Goal: Task Accomplishment & Management: Complete application form

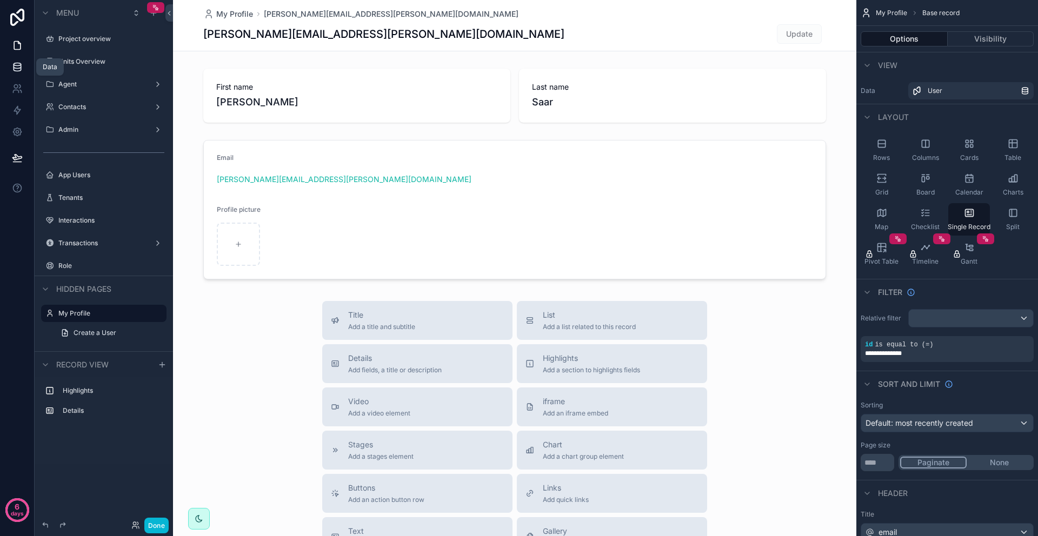
click at [13, 71] on icon at bounding box center [17, 67] width 11 height 11
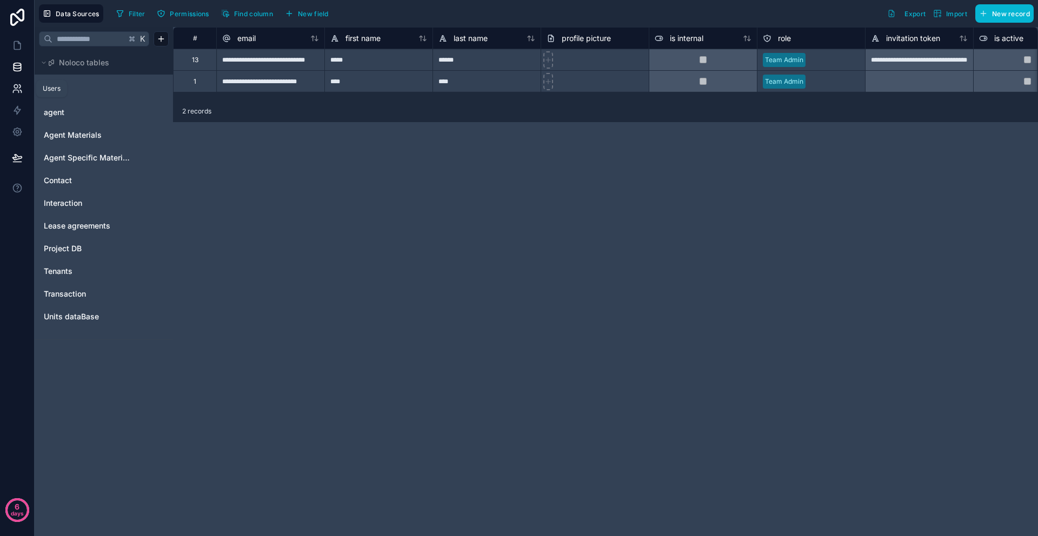
click at [17, 96] on link at bounding box center [17, 89] width 34 height 22
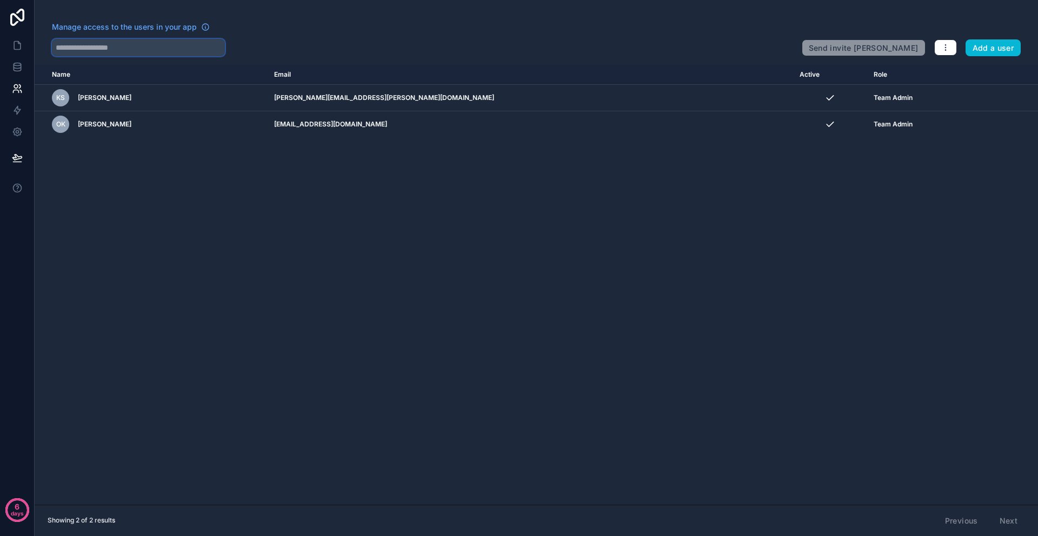
click at [95, 51] on input "text" at bounding box center [138, 47] width 173 height 17
click at [989, 47] on button "Add a user" at bounding box center [993, 47] width 56 height 17
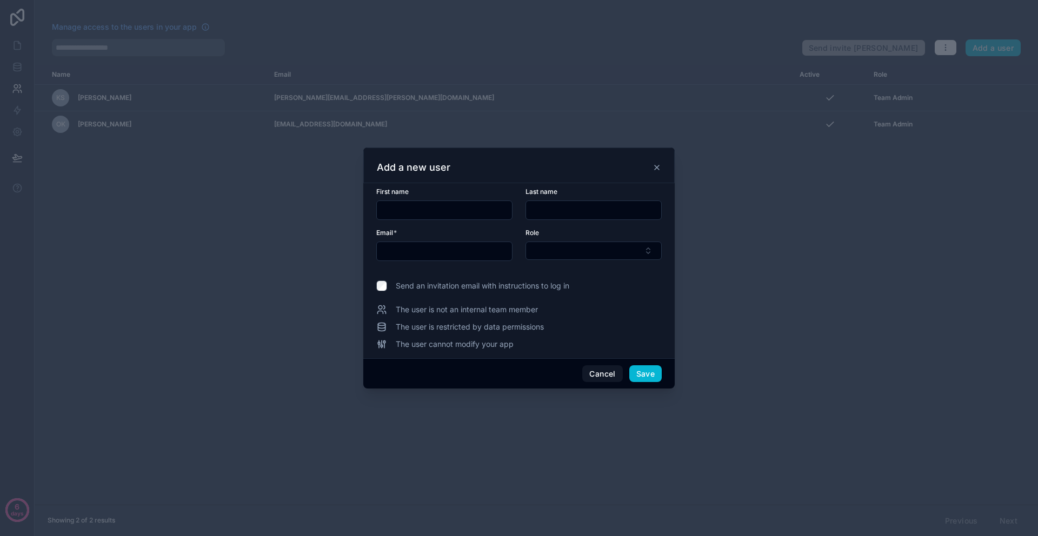
click at [410, 208] on input "text" at bounding box center [444, 210] width 135 height 15
type input "***"
click at [440, 249] on input "text" at bounding box center [444, 251] width 135 height 15
click at [298, 236] on div at bounding box center [519, 268] width 1038 height 536
click at [409, 255] on input "text" at bounding box center [444, 251] width 135 height 15
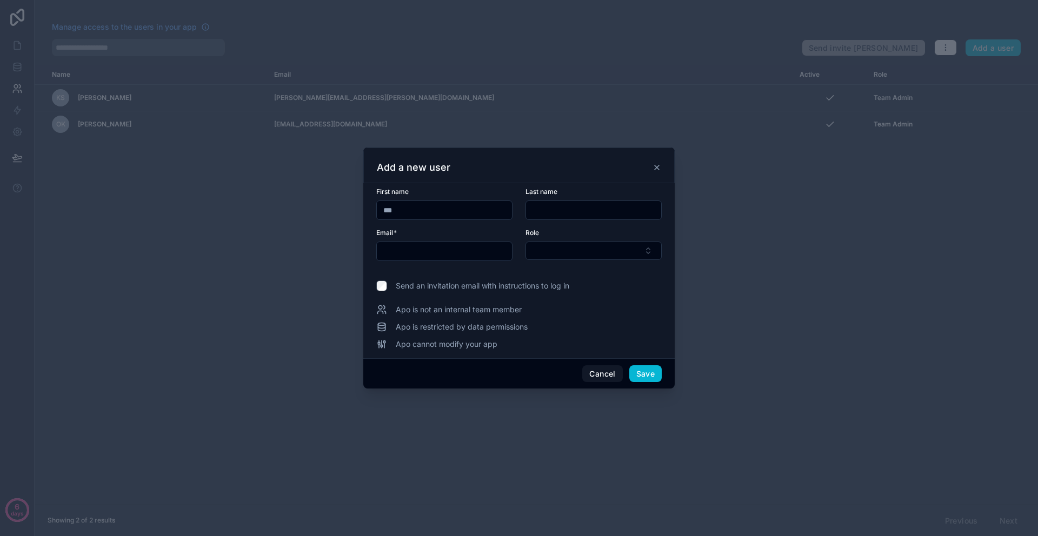
paste input "**********"
type input "**********"
click at [552, 240] on div "Role" at bounding box center [593, 245] width 136 height 32
click at [557, 251] on button "Select Button" at bounding box center [593, 251] width 136 height 18
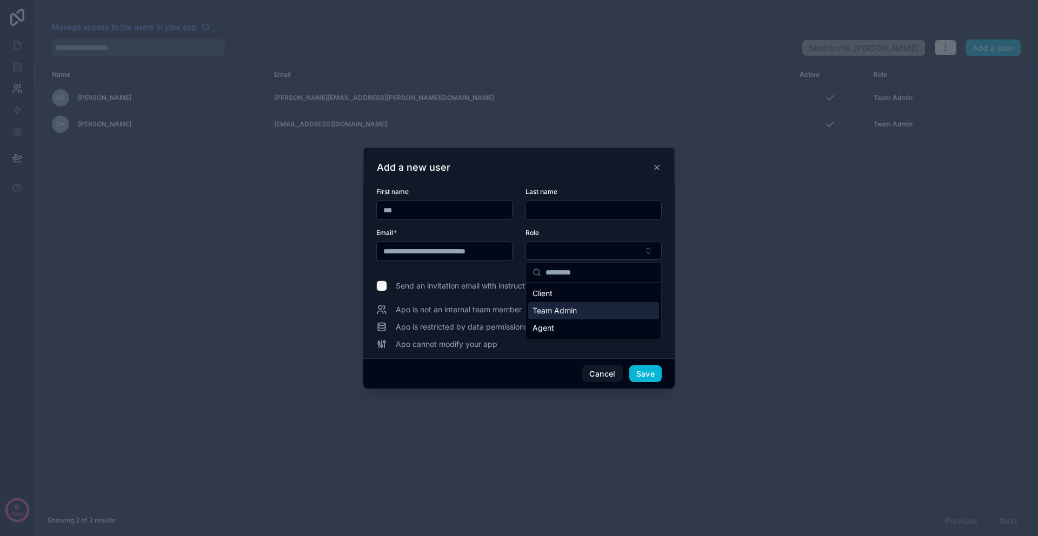
click at [556, 306] on span "Team Admin" at bounding box center [554, 310] width 44 height 11
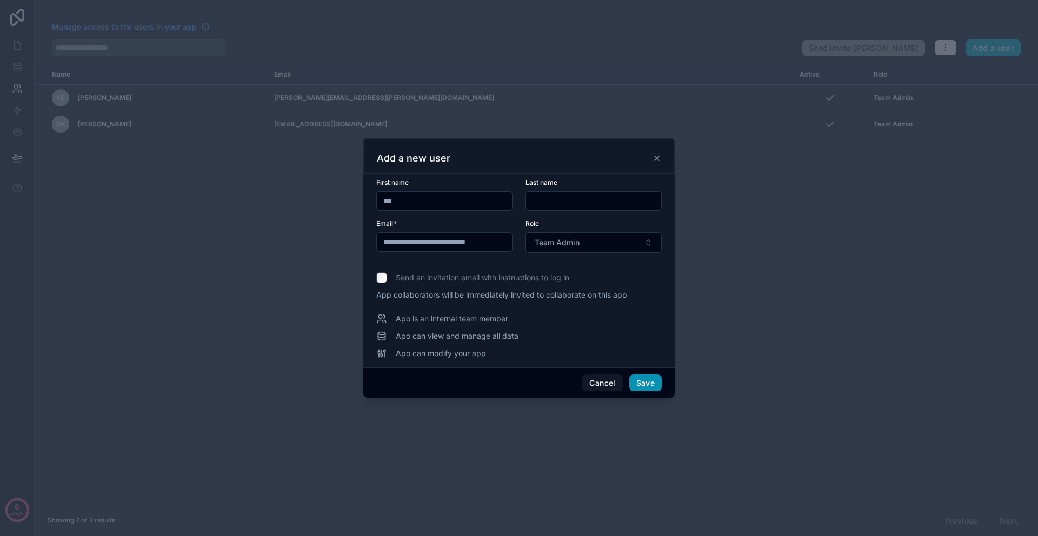
click at [651, 384] on button "Save" at bounding box center [645, 383] width 32 height 17
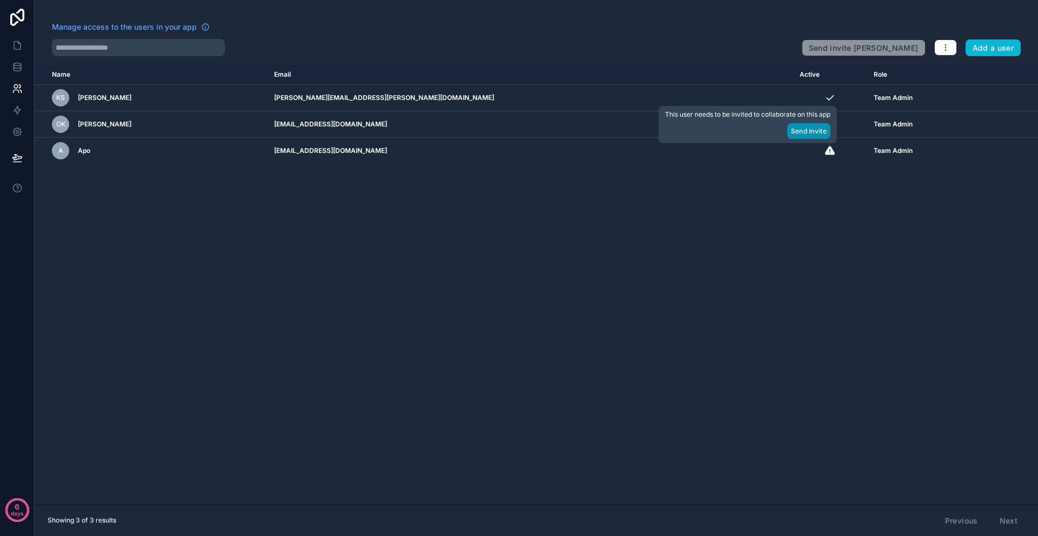
click at [807, 134] on button "Send Invite" at bounding box center [808, 131] width 43 height 16
